Goal: Task Accomplishment & Management: Manage account settings

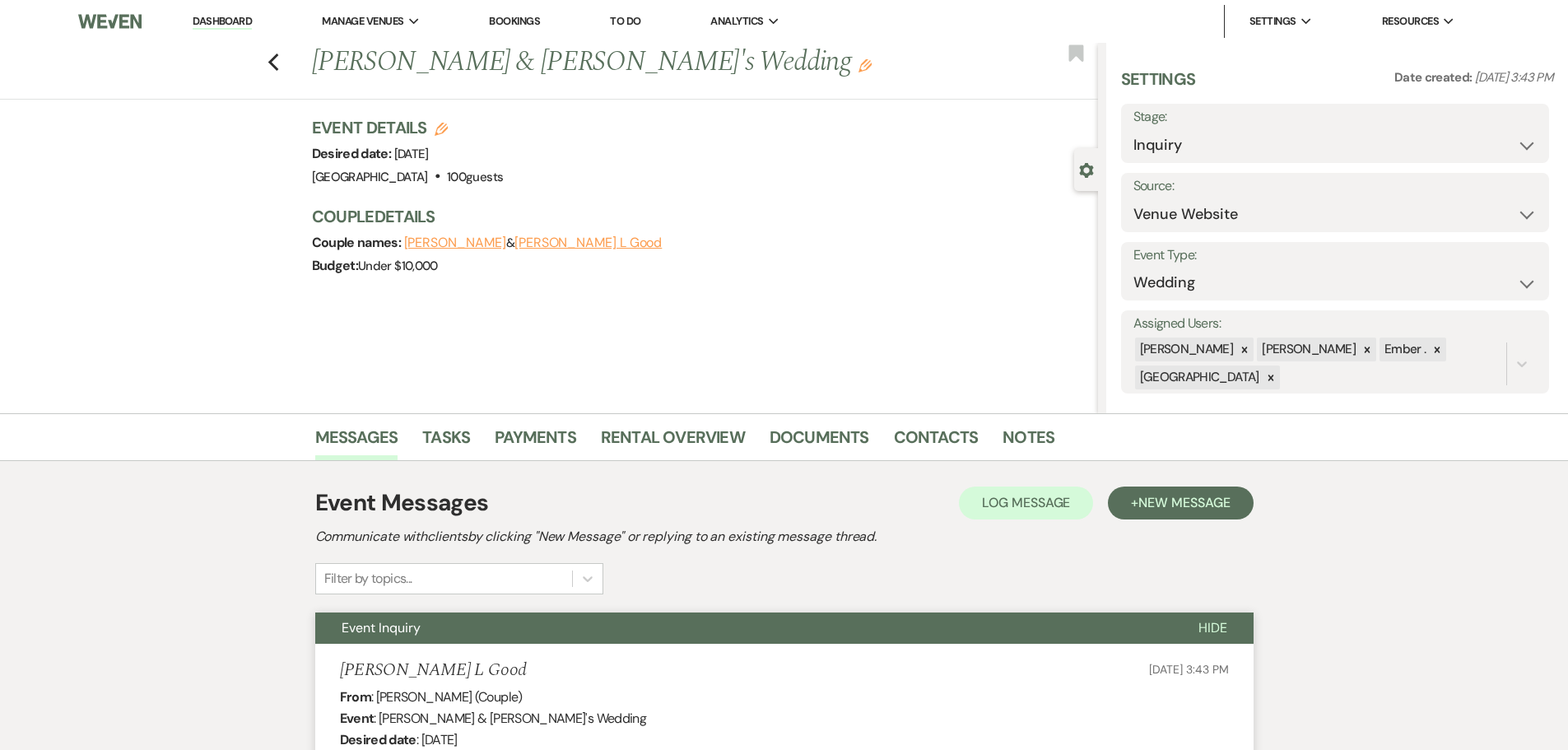
select select "5"
click at [205, 25] on link "Dashboard" at bounding box center [222, 21] width 59 height 15
